Goal: Information Seeking & Learning: Compare options

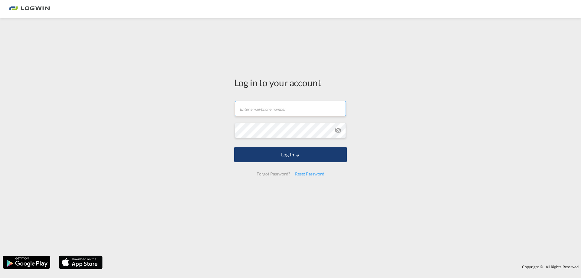
type input "[PERSON_NAME][EMAIL_ADDRESS][DOMAIN_NAME]"
click at [298, 154] on md-icon "LOGIN" at bounding box center [297, 155] width 4 height 4
